Goal: Transaction & Acquisition: Purchase product/service

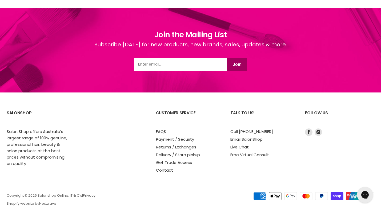
scroll to position [698, 0]
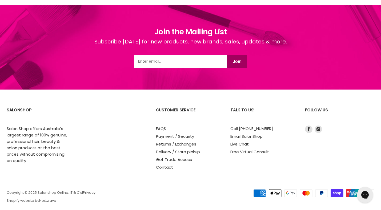
click at [163, 170] on link "Contact" at bounding box center [164, 167] width 17 height 6
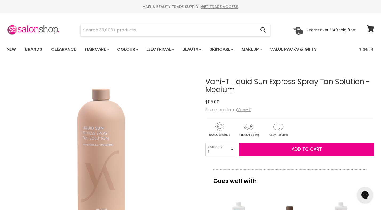
click at [311, 100] on div "$115.00" at bounding box center [289, 101] width 169 height 7
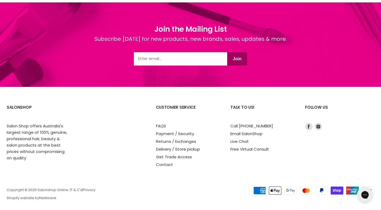
scroll to position [711, 0]
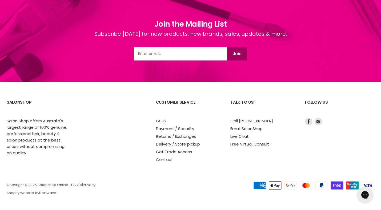
click at [165, 160] on link "Contact" at bounding box center [164, 160] width 17 height 6
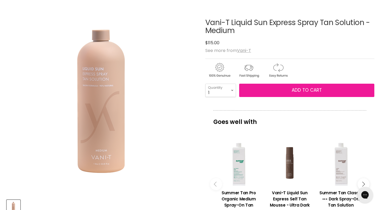
click at [288, 92] on button "Add to cart" at bounding box center [306, 90] width 135 height 13
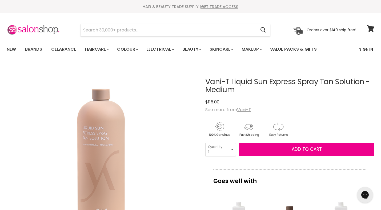
click at [369, 48] on link "Sign In" at bounding box center [366, 49] width 20 height 11
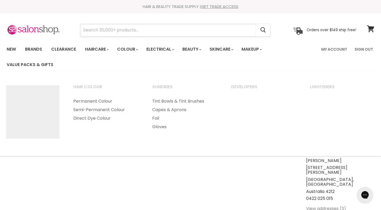
click at [123, 34] on input "Search" at bounding box center [167, 30] width 175 height 12
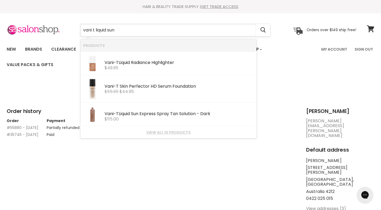
type input "vani t liquid sun"
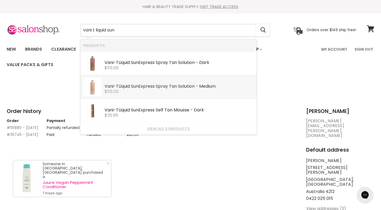
click at [128, 88] on b "Liquid" at bounding box center [124, 86] width 11 height 6
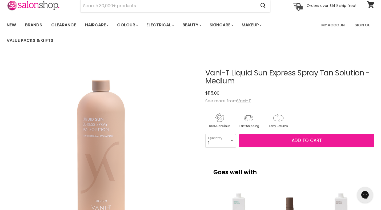
click at [305, 144] on span "Add to cart" at bounding box center [307, 140] width 30 height 6
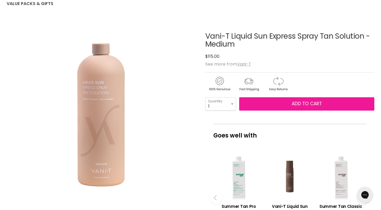
scroll to position [87, 0]
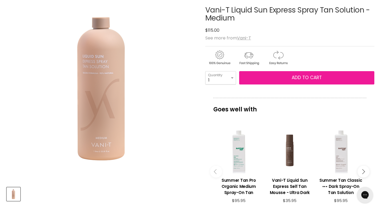
click at [289, 84] on button "Add to cart" at bounding box center [306, 77] width 135 height 13
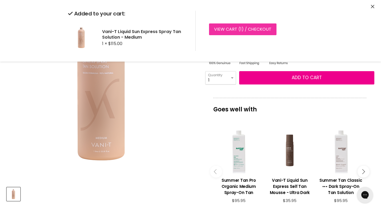
click at [239, 31] on link "View cart ( 1 ) / Checkout" at bounding box center [242, 29] width 67 height 12
